Goal: Information Seeking & Learning: Learn about a topic

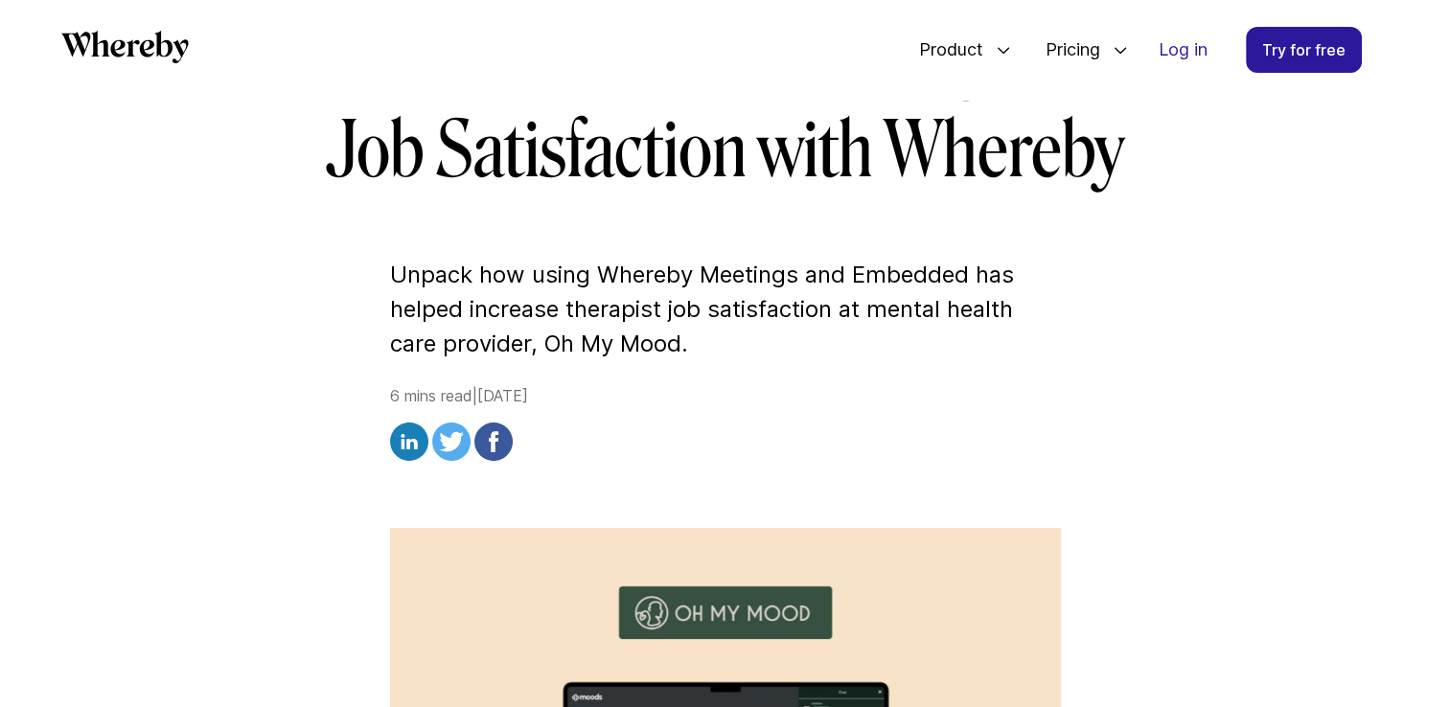
scroll to position [368, 0]
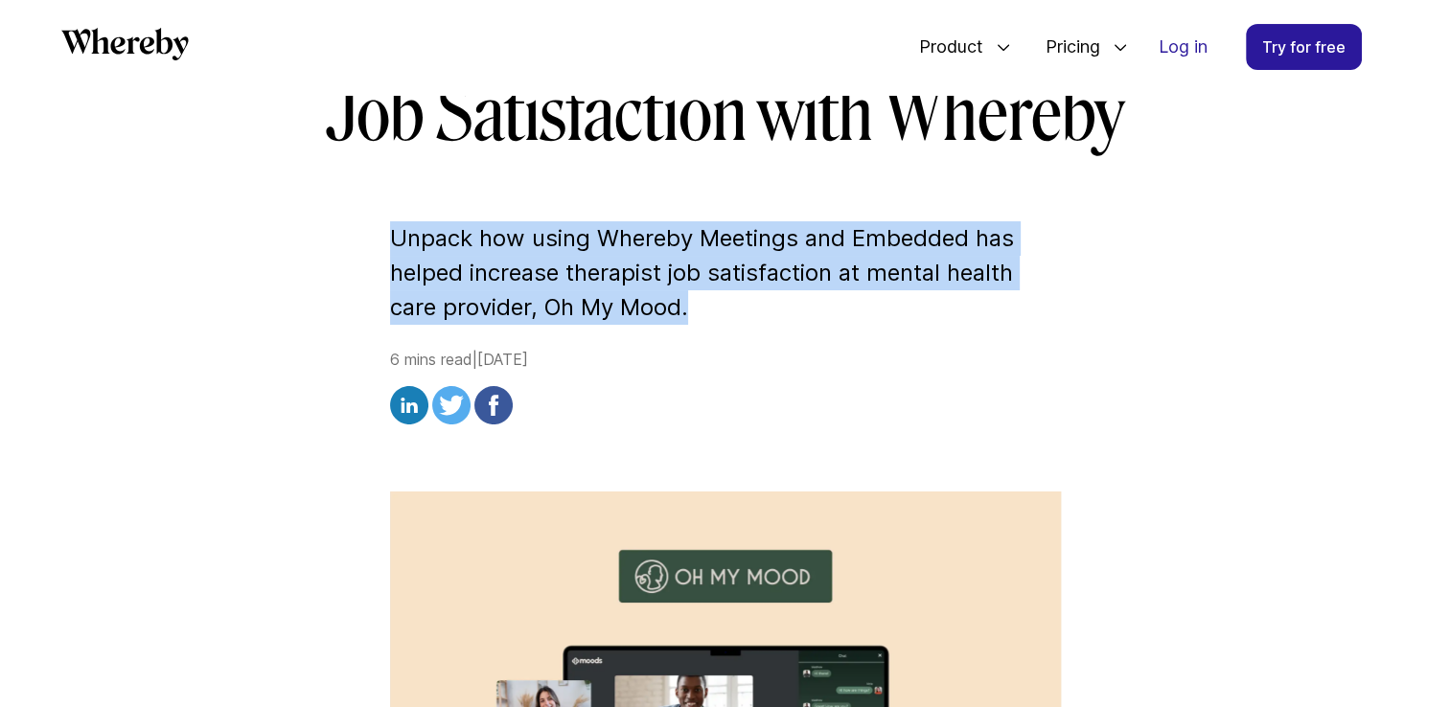
drag, startPoint x: 395, startPoint y: 236, endPoint x: 755, endPoint y: 320, distance: 370.2
click at [755, 320] on p "Unpack how using Whereby Meetings and Embedded has helped increase therapist jo…" at bounding box center [725, 273] width 671 height 104
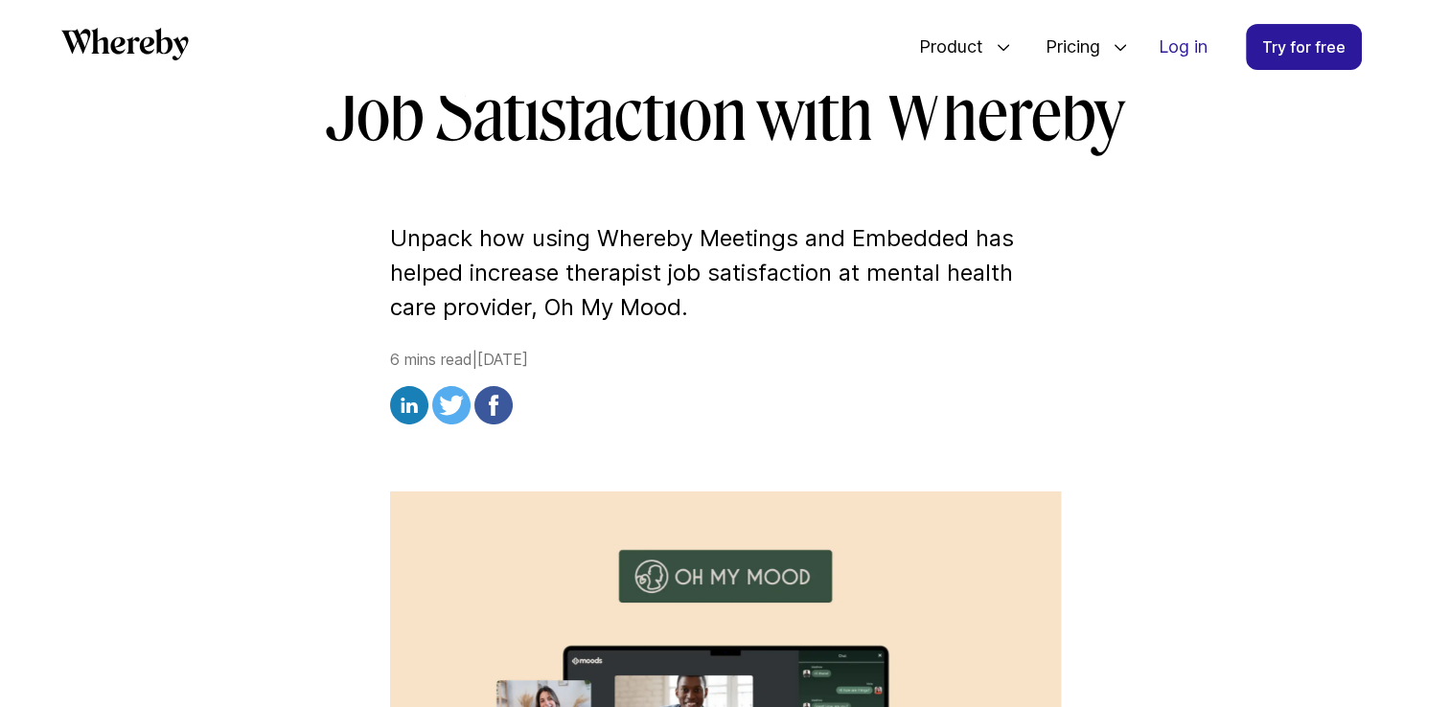
drag, startPoint x: 755, startPoint y: 320, endPoint x: 710, endPoint y: 331, distance: 46.3
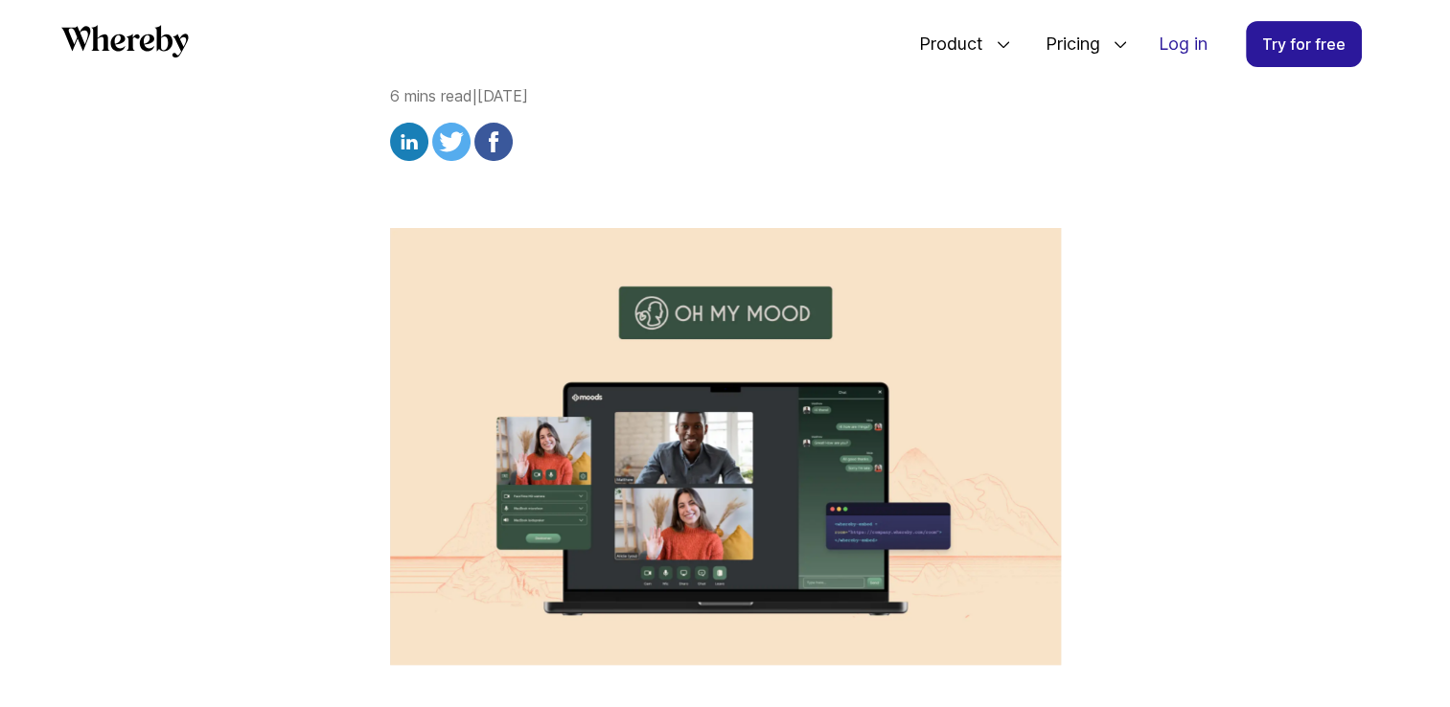
scroll to position [920, 0]
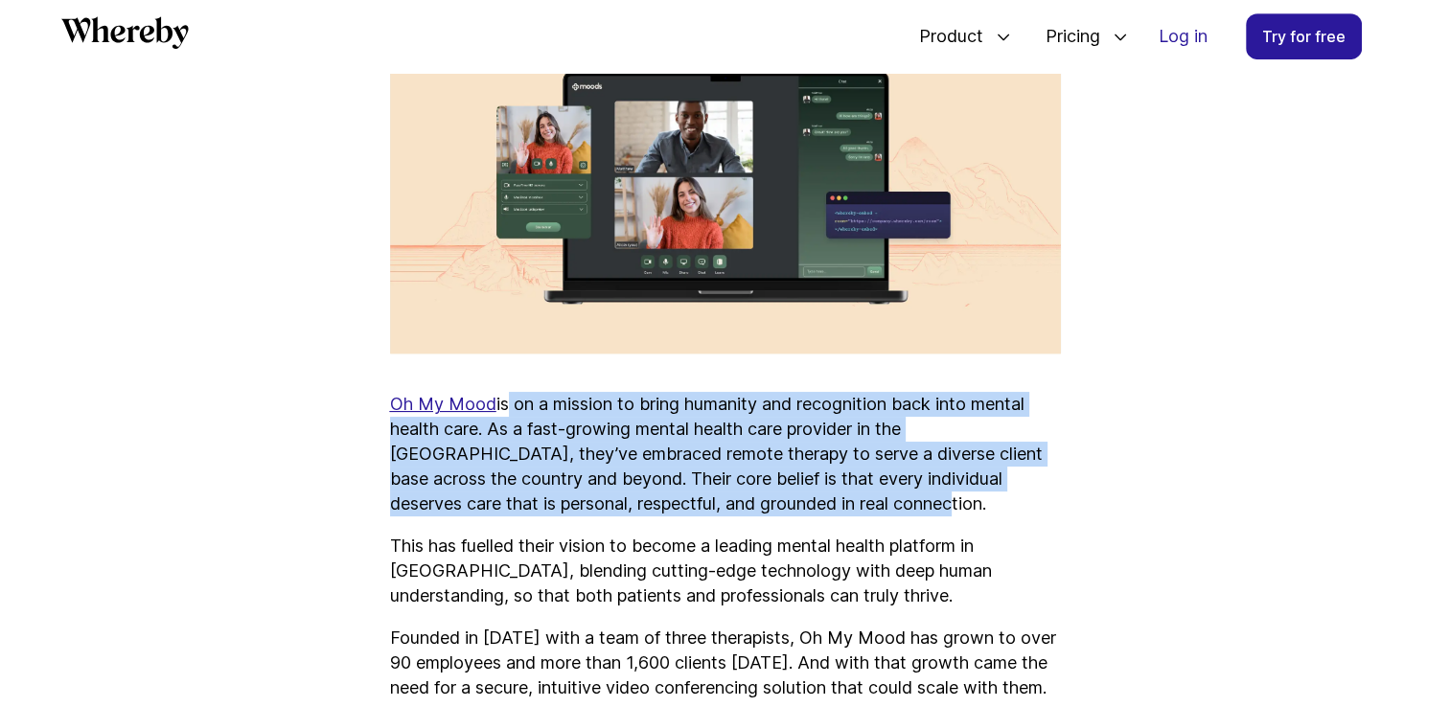
drag, startPoint x: 543, startPoint y: 405, endPoint x: 880, endPoint y: 499, distance: 350.5
click at [880, 499] on p "Oh My Mood is on a mission to bring humanity and recognition back into mental h…" at bounding box center [725, 454] width 671 height 125
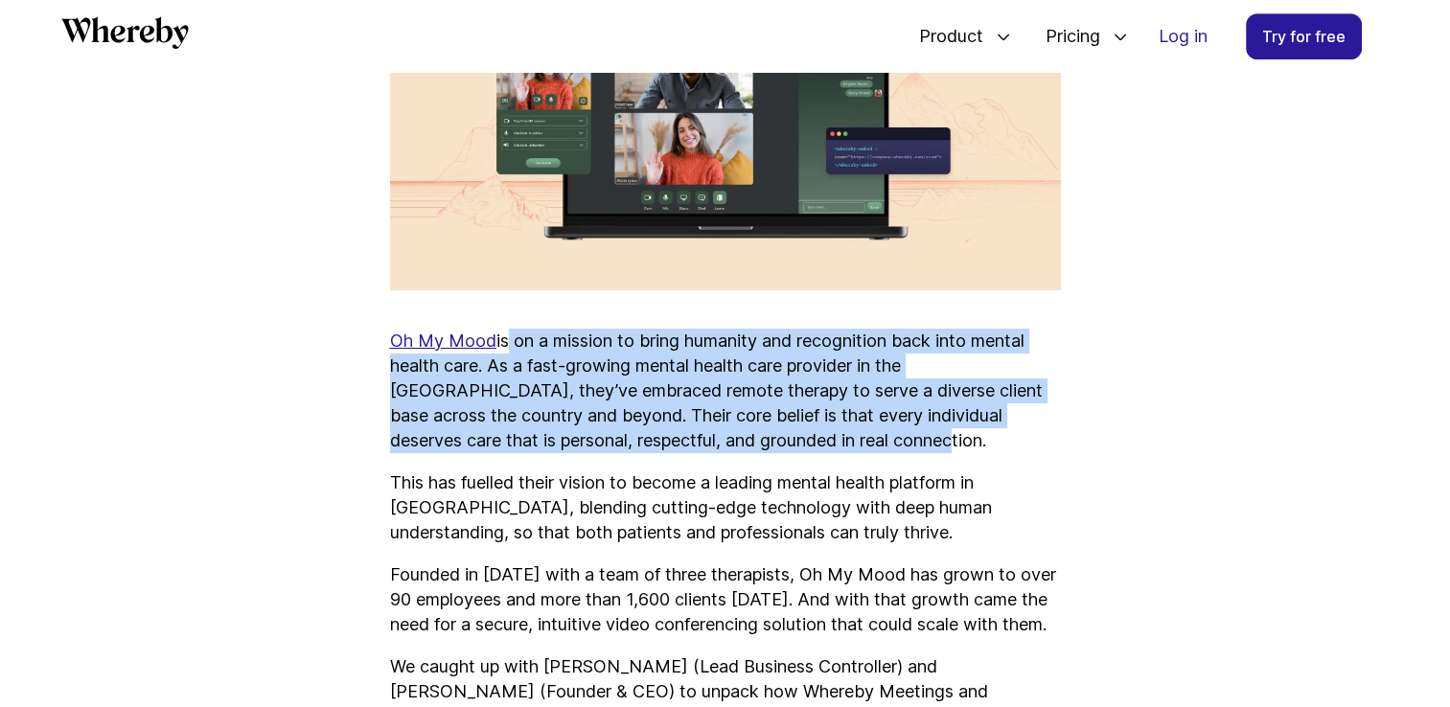
scroll to position [1112, 0]
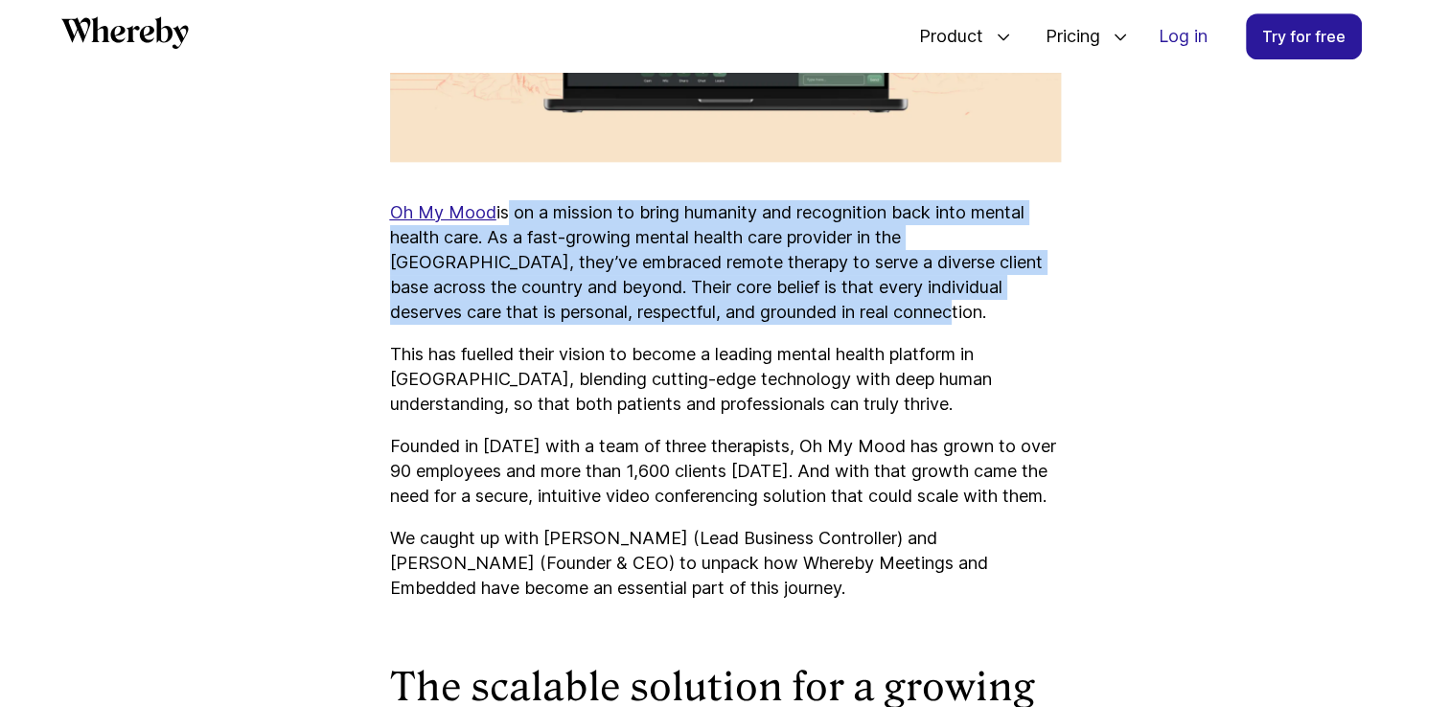
drag, startPoint x: 377, startPoint y: 446, endPoint x: 777, endPoint y: 615, distance: 435.1
click at [777, 601] on p "We caught up with [PERSON_NAME] (Lead Business Controller) and [PERSON_NAME] (F…" at bounding box center [725, 563] width 671 height 75
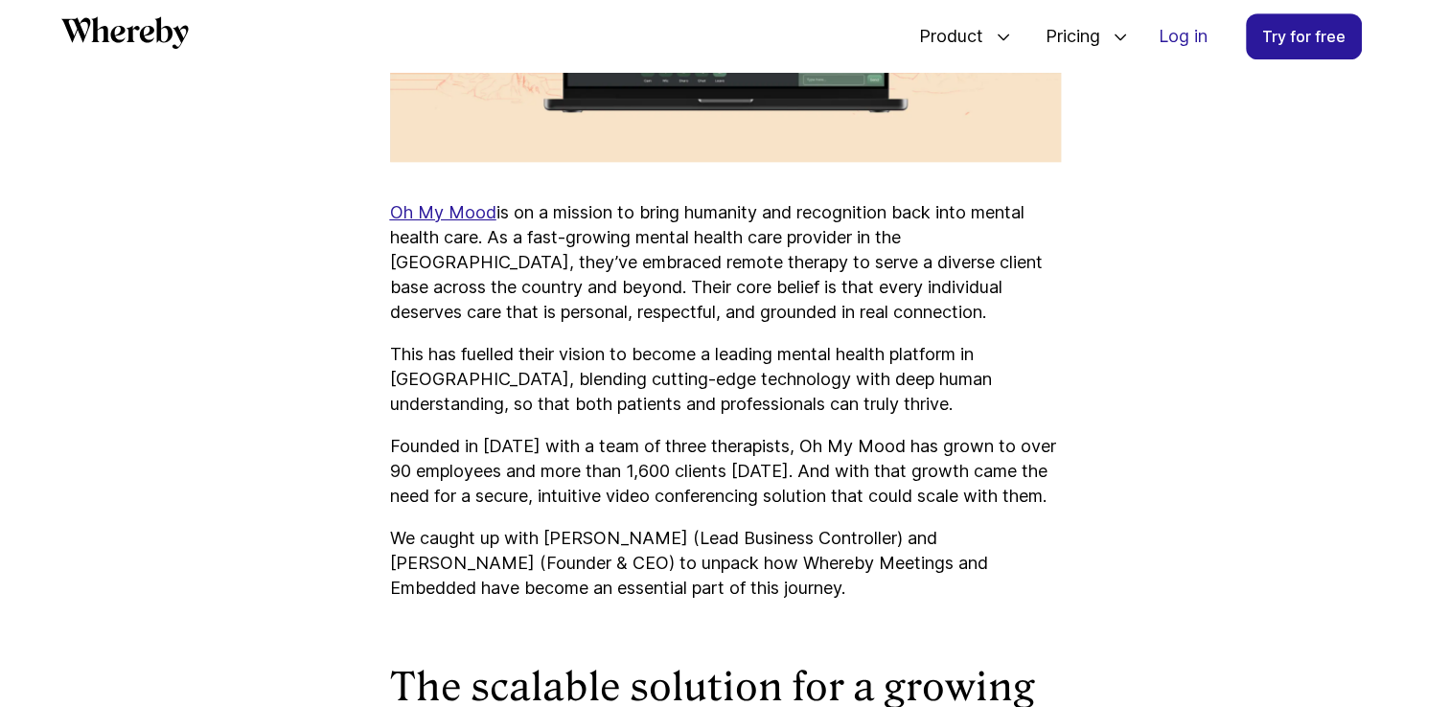
drag, startPoint x: 777, startPoint y: 615, endPoint x: 388, endPoint y: 279, distance: 514.5
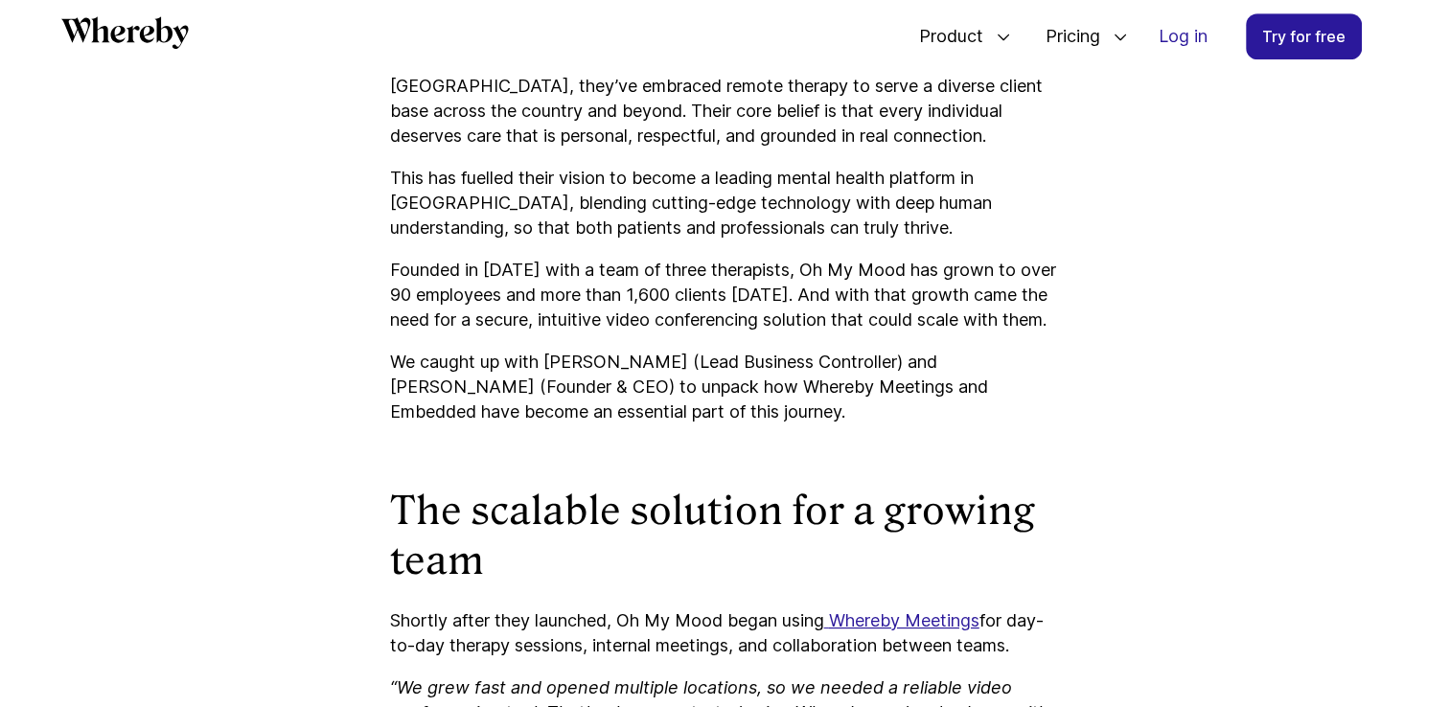
scroll to position [1304, 0]
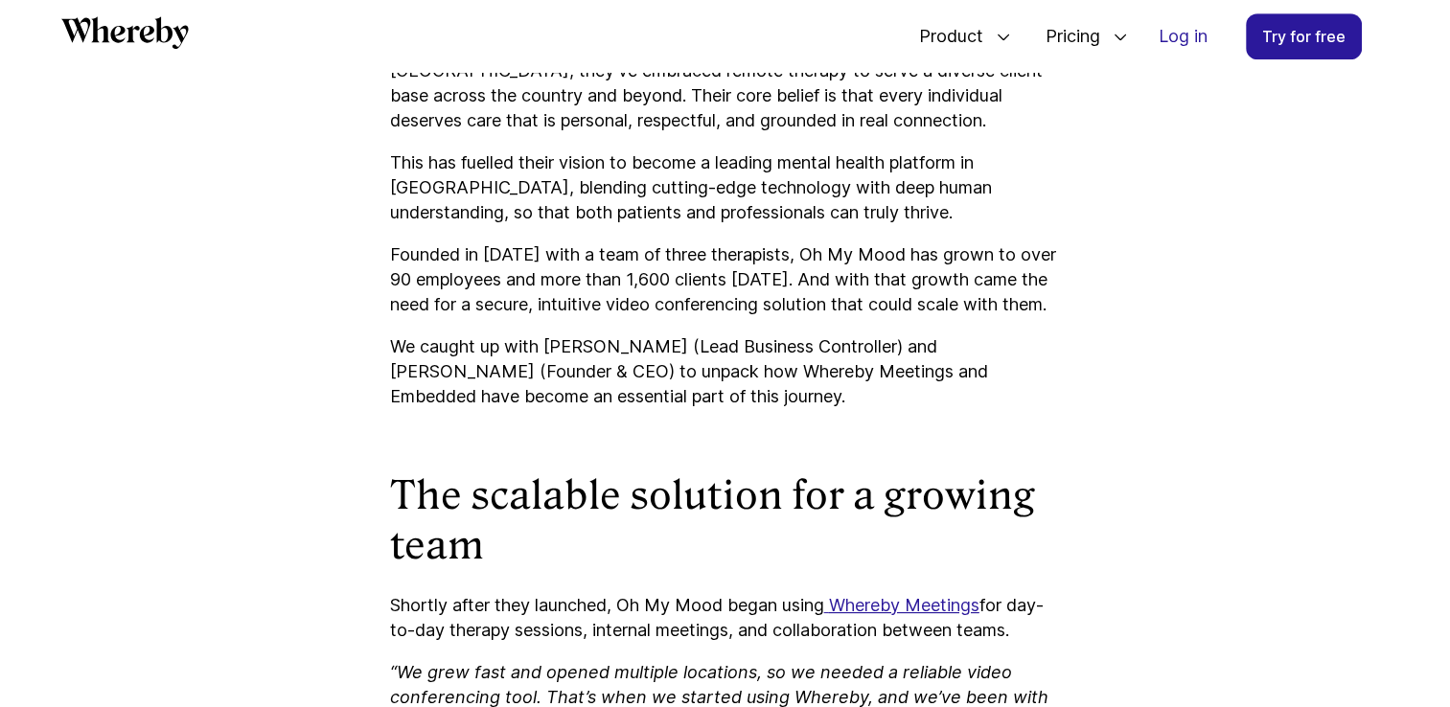
click at [595, 362] on p "We caught up with [PERSON_NAME] (Lead Business Controller) and [PERSON_NAME] (F…" at bounding box center [725, 372] width 671 height 75
drag, startPoint x: 548, startPoint y: 371, endPoint x: 702, endPoint y: 374, distance: 153.4
click at [702, 374] on p "We caught up with [PERSON_NAME] (Lead Business Controller) and [PERSON_NAME] (F…" at bounding box center [725, 372] width 671 height 75
copy p "[PERSON_NAME]"
click at [706, 317] on p "Founded in [DATE] with a team of three therapists, Oh My Mood has grown to over…" at bounding box center [725, 280] width 671 height 75
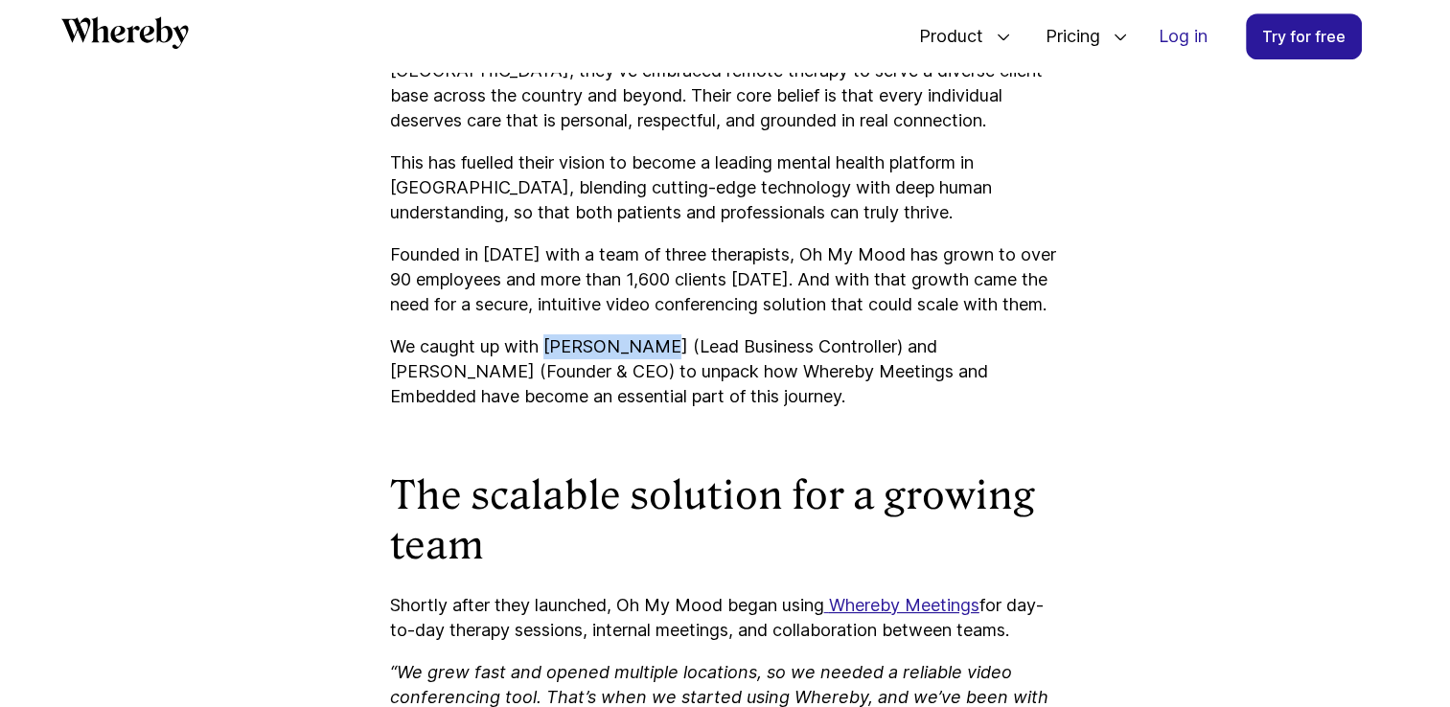
drag, startPoint x: 548, startPoint y: 371, endPoint x: 663, endPoint y: 343, distance: 118.3
drag, startPoint x: 663, startPoint y: 343, endPoint x: 445, endPoint y: 395, distance: 224.6
click at [445, 395] on p "We caught up with [PERSON_NAME] (Lead Business Controller) and [PERSON_NAME] (F…" at bounding box center [725, 372] width 671 height 75
drag, startPoint x: 445, startPoint y: 395, endPoint x: 400, endPoint y: 376, distance: 49.0
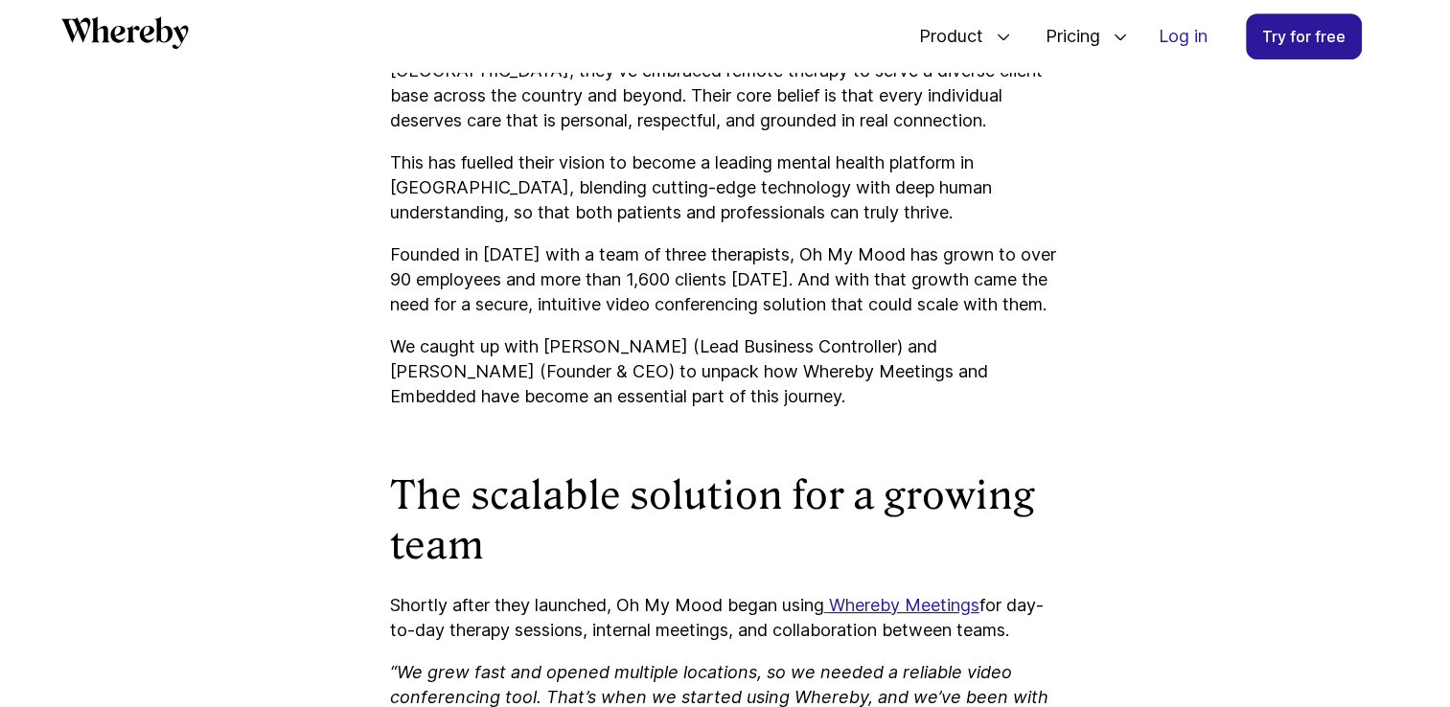
click at [400, 376] on p "We caught up with [PERSON_NAME] (Lead Business Controller) and [PERSON_NAME] (F…" at bounding box center [725, 372] width 671 height 75
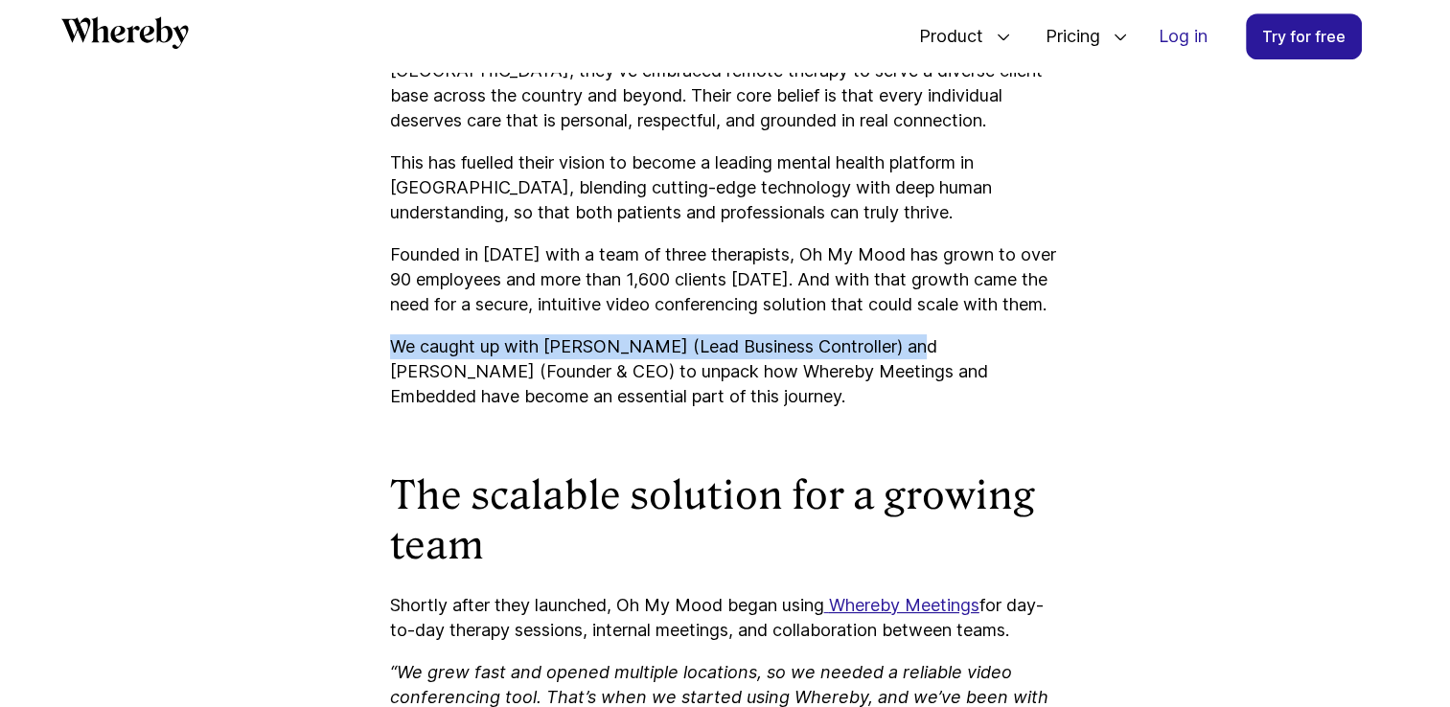
drag, startPoint x: 395, startPoint y: 376, endPoint x: 924, endPoint y: 357, distance: 529.5
click at [924, 370] on p "We caught up with [PERSON_NAME] (Lead Business Controller) and [PERSON_NAME] (F…" at bounding box center [725, 372] width 671 height 75
drag, startPoint x: 924, startPoint y: 370, endPoint x: 552, endPoint y: 378, distance: 372.0
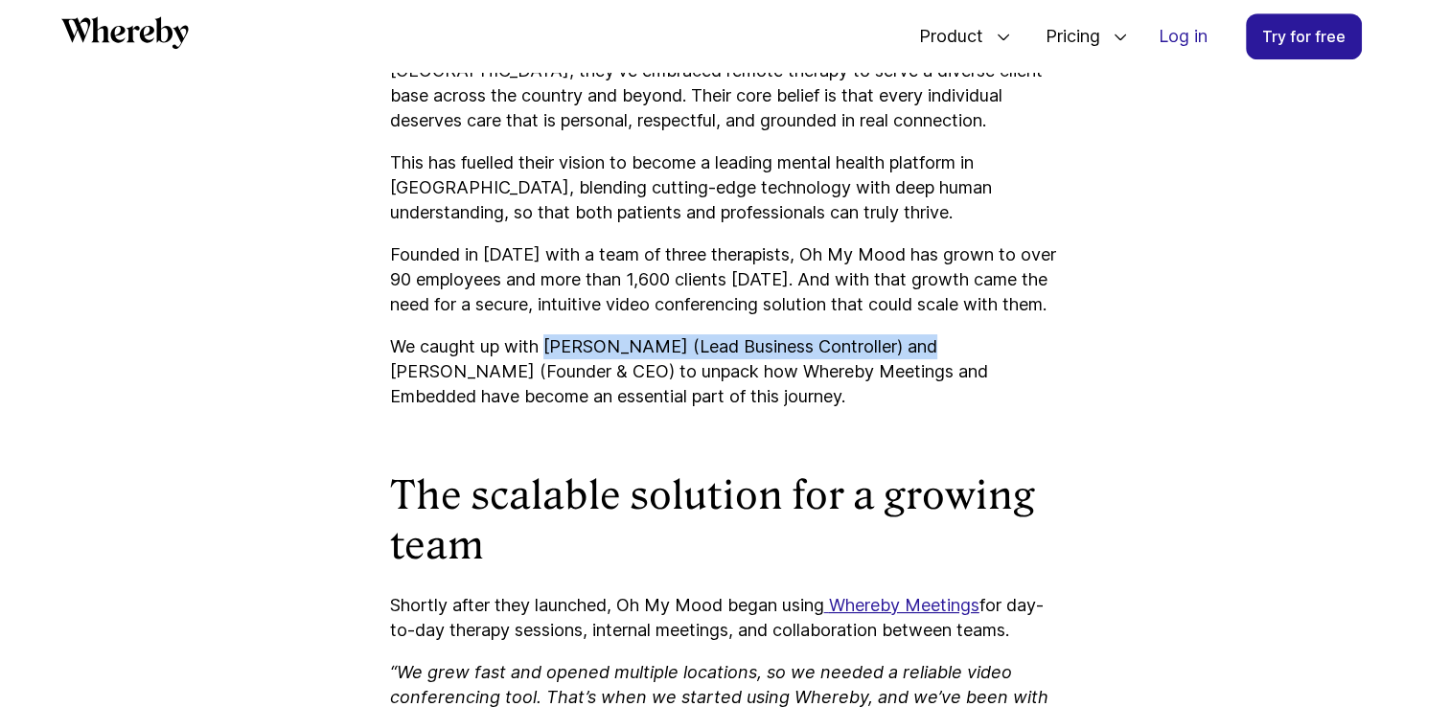
click at [552, 378] on p "We caught up with [PERSON_NAME] (Lead Business Controller) and [PERSON_NAME] (F…" at bounding box center [725, 372] width 671 height 75
drag, startPoint x: 552, startPoint y: 378, endPoint x: 746, endPoint y: 400, distance: 194.9
click at [746, 400] on p "We caught up with [PERSON_NAME] (Lead Business Controller) and [PERSON_NAME] (F…" at bounding box center [725, 372] width 671 height 75
click at [748, 400] on p "We caught up with [PERSON_NAME] (Lead Business Controller) and [PERSON_NAME] (F…" at bounding box center [725, 372] width 671 height 75
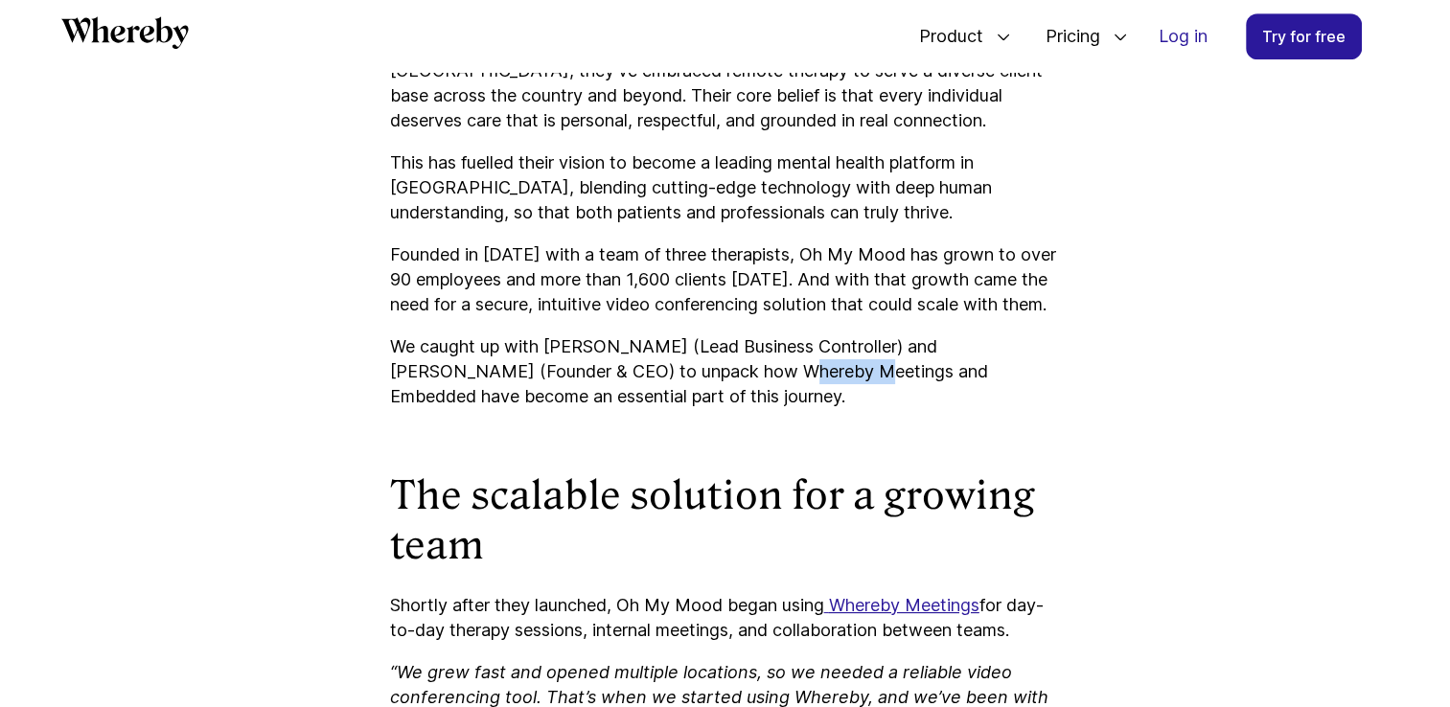
click at [748, 400] on p "We caught up with [PERSON_NAME] (Lead Business Controller) and [PERSON_NAME] (F…" at bounding box center [725, 372] width 671 height 75
drag, startPoint x: 748, startPoint y: 400, endPoint x: 730, endPoint y: 412, distance: 21.3
click at [730, 409] on p "We caught up with [PERSON_NAME] (Lead Business Controller) and [PERSON_NAME] (F…" at bounding box center [725, 372] width 671 height 75
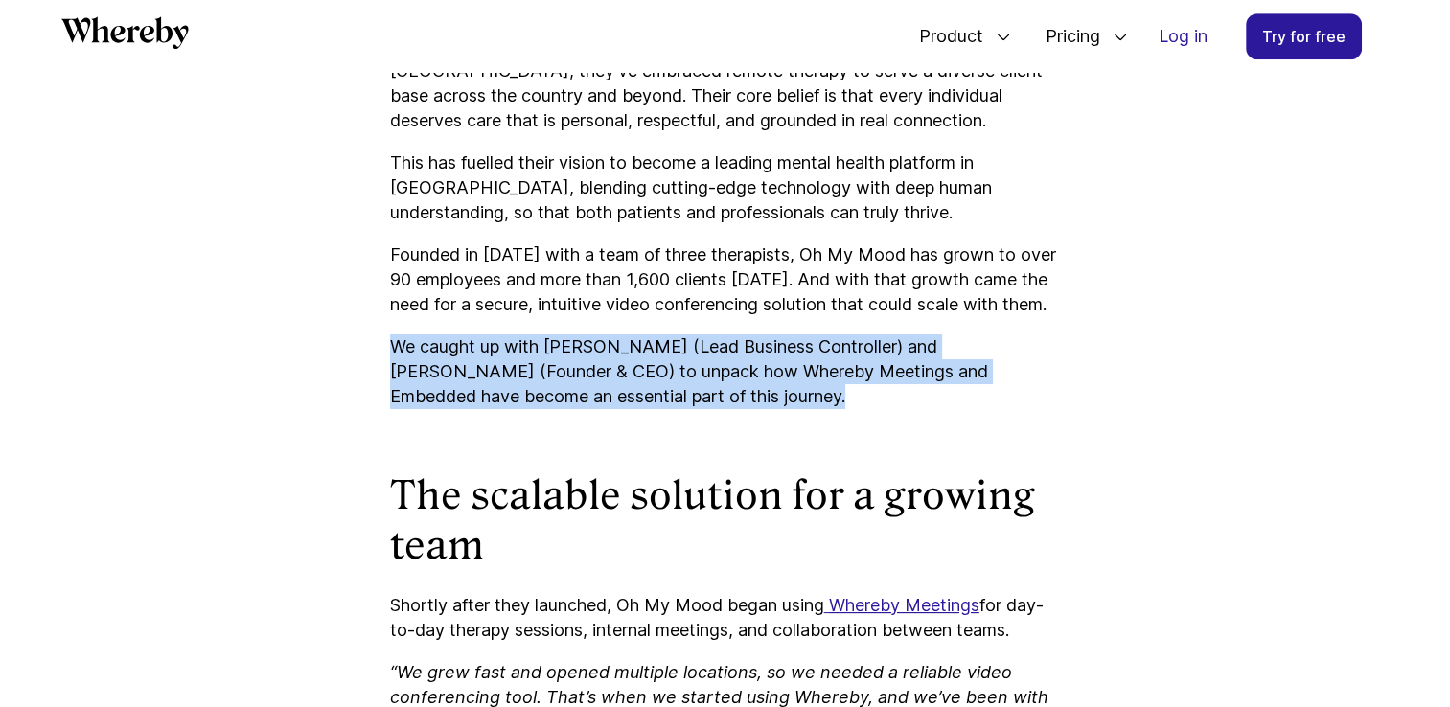
click at [730, 409] on p "We caught up with [PERSON_NAME] (Lead Business Controller) and [PERSON_NAME] (F…" at bounding box center [725, 372] width 671 height 75
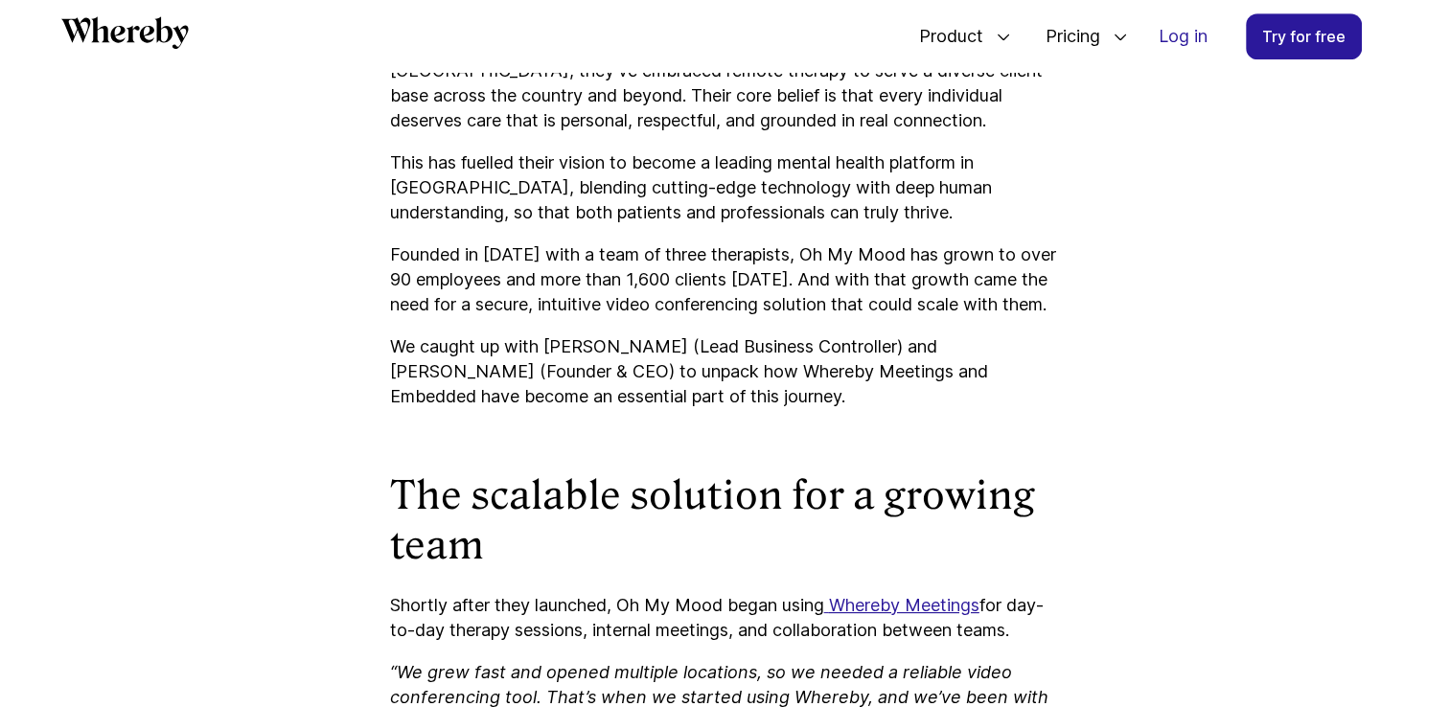
drag, startPoint x: 730, startPoint y: 412, endPoint x: 746, endPoint y: 454, distance: 44.9
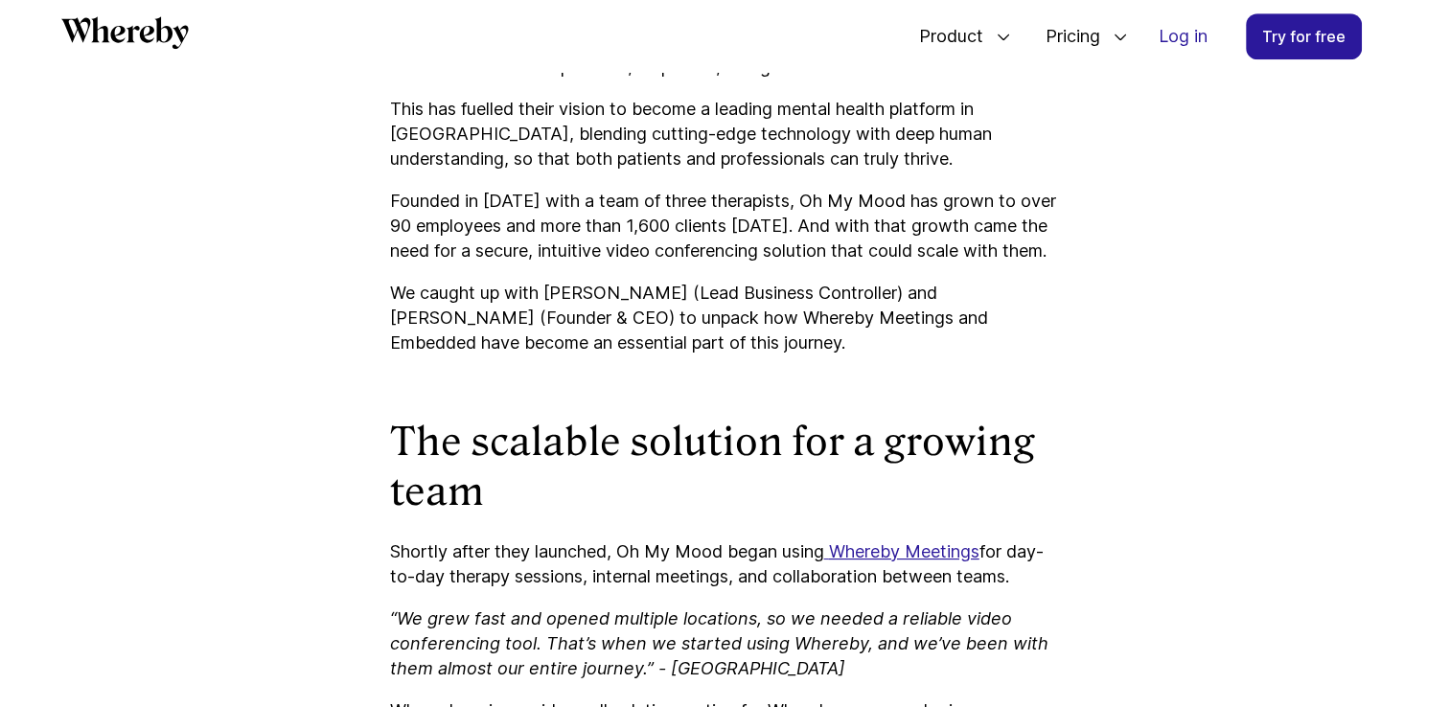
scroll to position [1208, 0]
